Goal: Browse casually

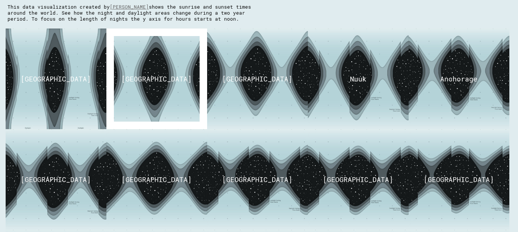
scroll to position [42, 0]
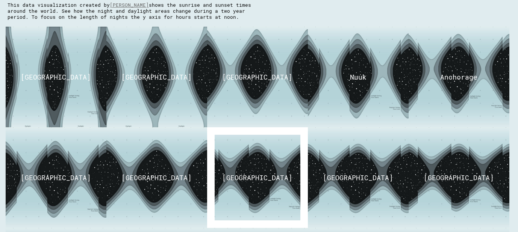
click at [239, 167] on img at bounding box center [257, 178] width 132 height 127
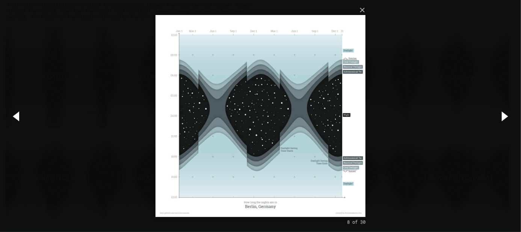
click at [506, 116] on button "button" at bounding box center [504, 115] width 34 height 41
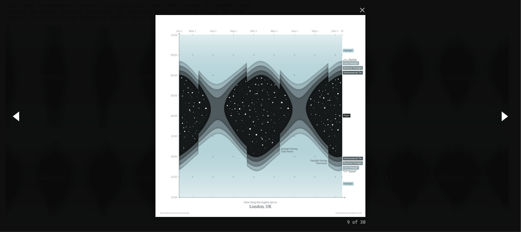
click at [506, 116] on button "button" at bounding box center [504, 115] width 34 height 41
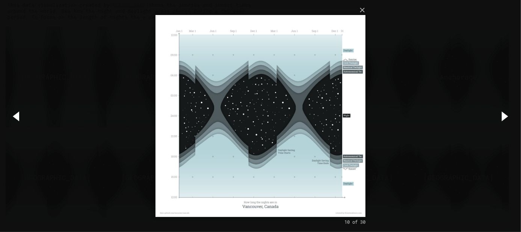
click at [506, 115] on button "button" at bounding box center [504, 115] width 34 height 41
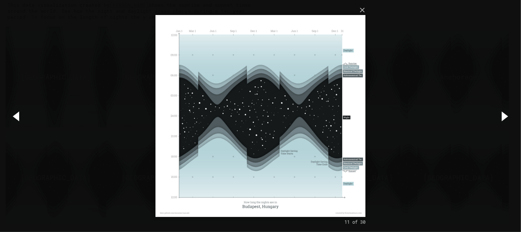
click at [506, 115] on button "button" at bounding box center [504, 115] width 34 height 41
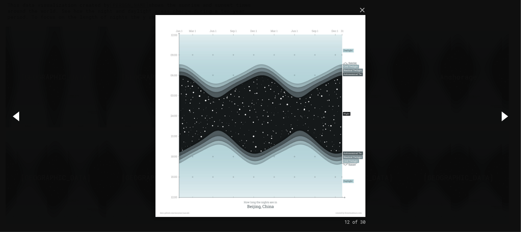
click at [506, 115] on button "button" at bounding box center [504, 115] width 34 height 41
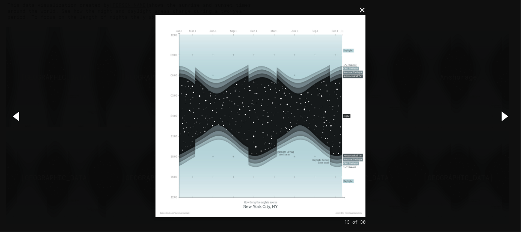
click at [361, 12] on button "×" at bounding box center [263, 10] width 210 height 17
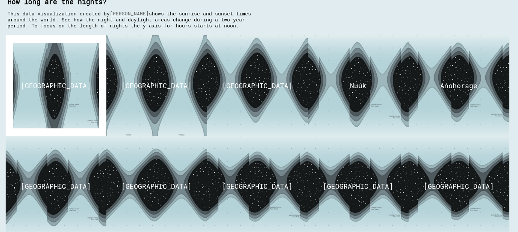
scroll to position [34, 0]
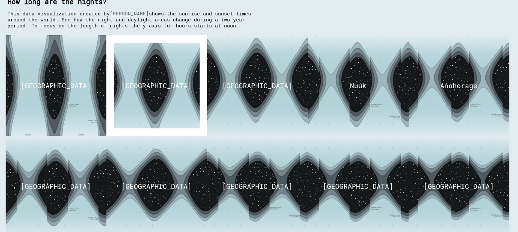
click at [159, 106] on img at bounding box center [157, 86] width 132 height 127
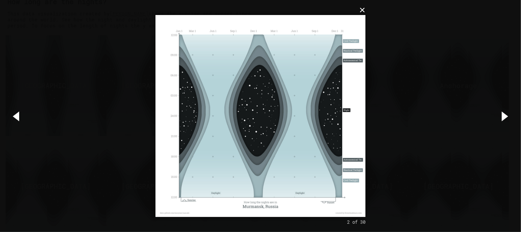
click at [361, 12] on button "×" at bounding box center [263, 10] width 210 height 17
